Goal: Information Seeking & Learning: Learn about a topic

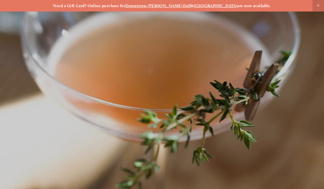
scroll to position [-8, 0]
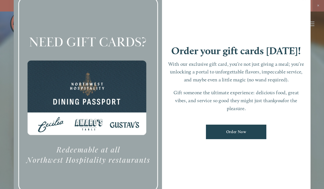
click at [297, 6] on div "Order your gift cards [DATE]! With our exclusive gift card, you’re not just giv…" at bounding box center [236, 95] width 148 height 208
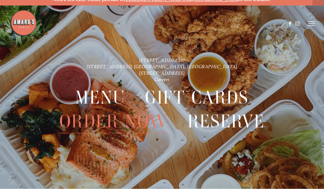
scroll to position [12, 0]
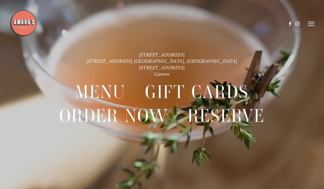
click at [308, 24] on line at bounding box center [310, 24] width 7 height 0
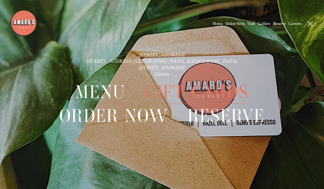
click at [308, 24] on icon at bounding box center [309, 23] width 5 height 5
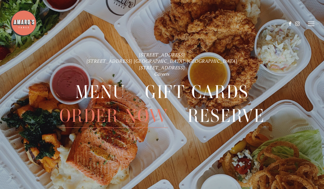
click at [305, 23] on header "Menu Order Now Visit Gallery 0" at bounding box center [162, 24] width 304 height 48
click at [310, 26] on line at bounding box center [310, 26] width 7 height 0
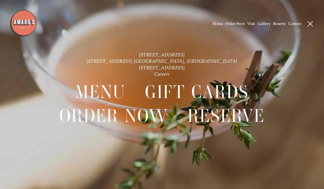
click at [216, 24] on span "Menu" at bounding box center [217, 23] width 10 height 5
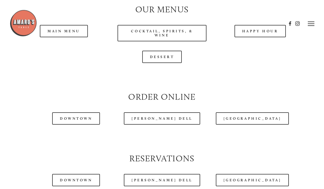
scroll to position [508, 0]
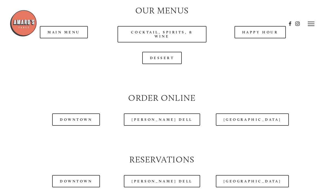
click at [56, 38] on header "Menu Order Now Visit Gallery 0" at bounding box center [162, 24] width 304 height 48
click at [67, 39] on header "Menu Order Now Visit Gallery 0" at bounding box center [162, 24] width 304 height 48
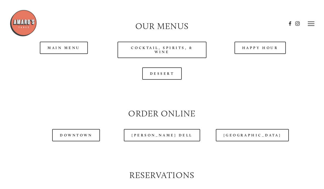
scroll to position [473, 0]
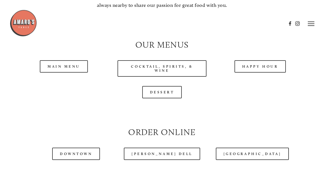
click at [75, 70] on link "Main Menu" at bounding box center [64, 67] width 48 height 12
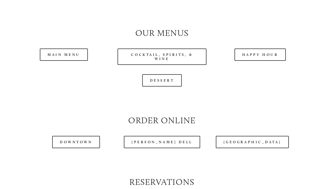
click at [242, 60] on link "Happy Hour" at bounding box center [260, 55] width 52 height 12
